Goal: Navigation & Orientation: Go to known website

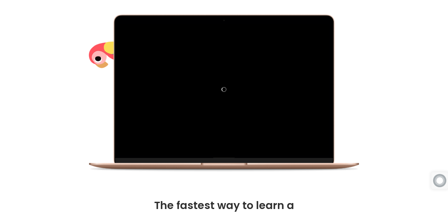
scroll to position [171, 0]
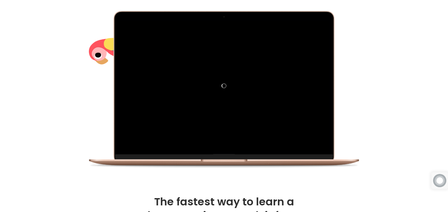
click at [372, 84] on div at bounding box center [224, 90] width 388 height 159
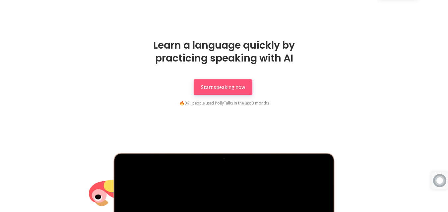
scroll to position [0, 0]
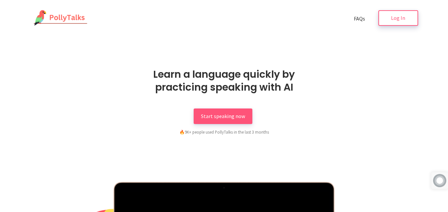
click at [392, 15] on span "Log In" at bounding box center [398, 18] width 14 height 7
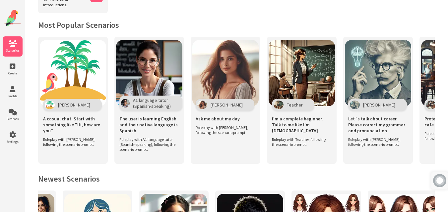
scroll to position [128, 0]
